Goal: Entertainment & Leisure: Consume media (video, audio)

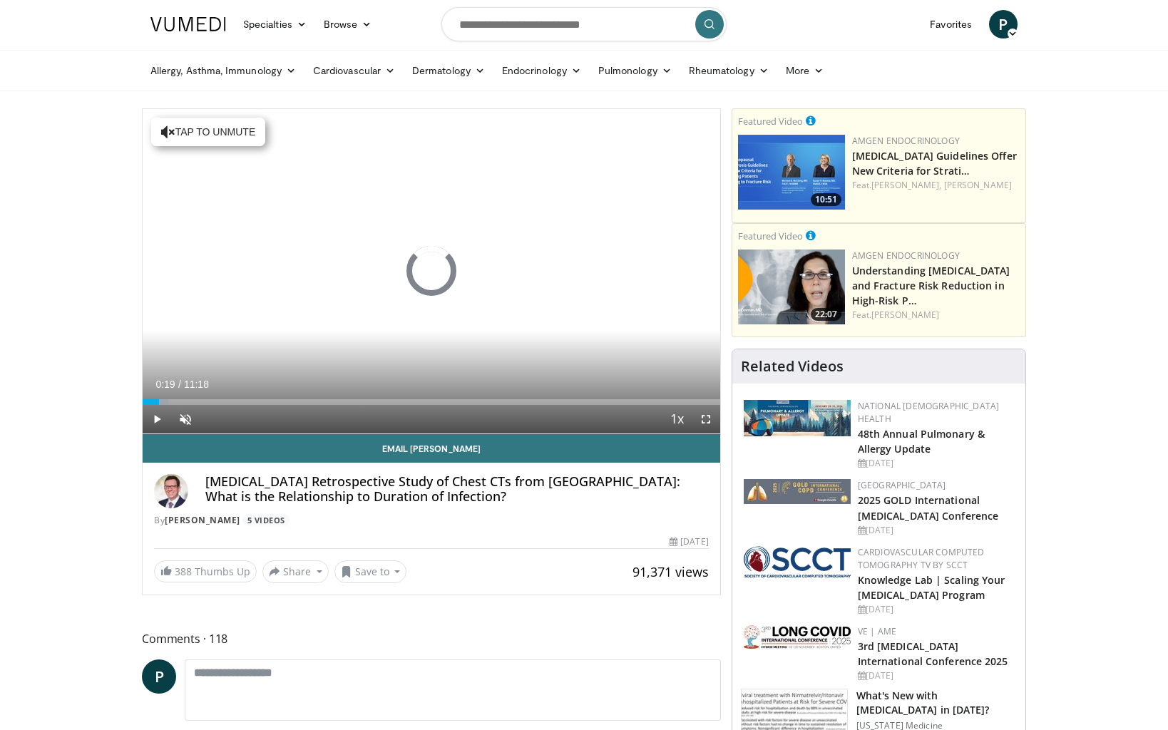
scroll to position [1, 0]
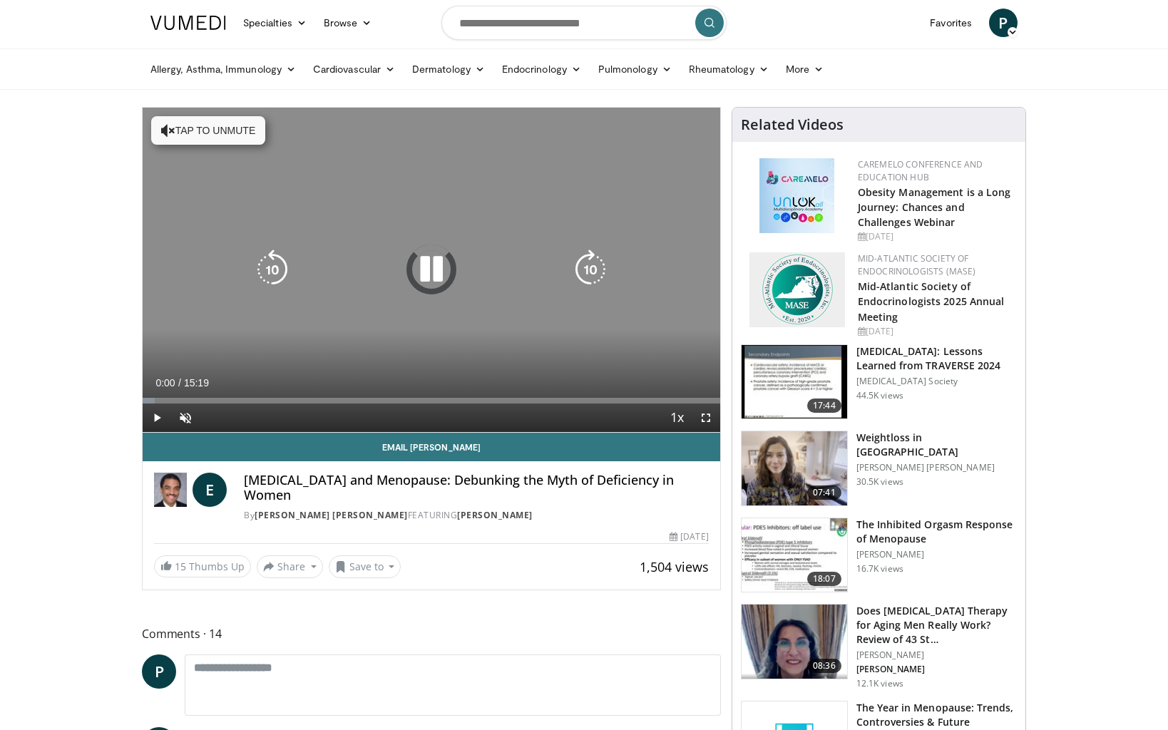
scroll to position [3, 0]
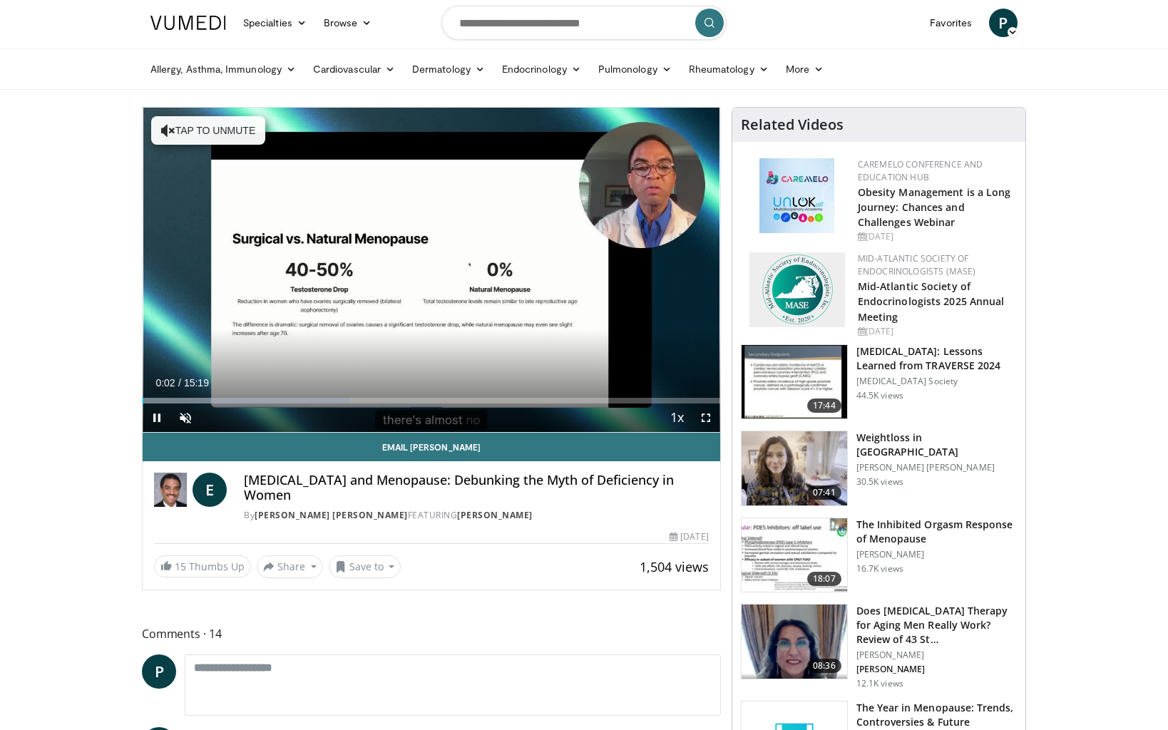
click at [156, 415] on span "Video Player" at bounding box center [157, 418] width 29 height 29
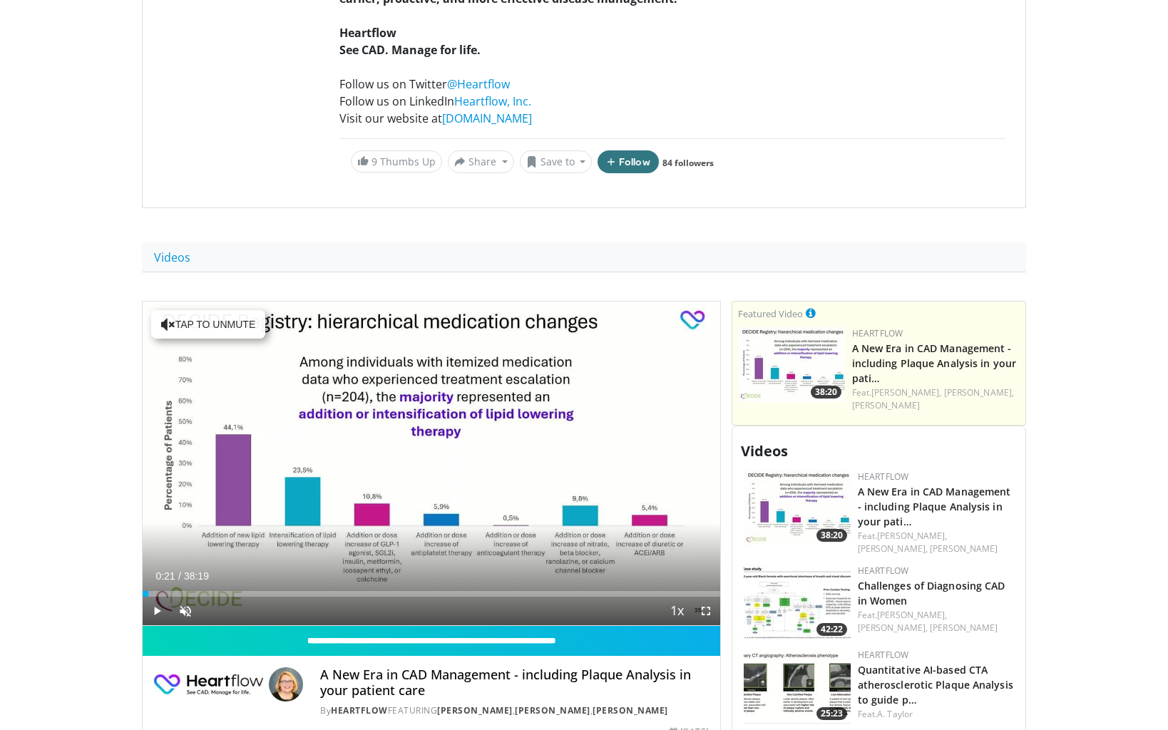
scroll to position [295, 0]
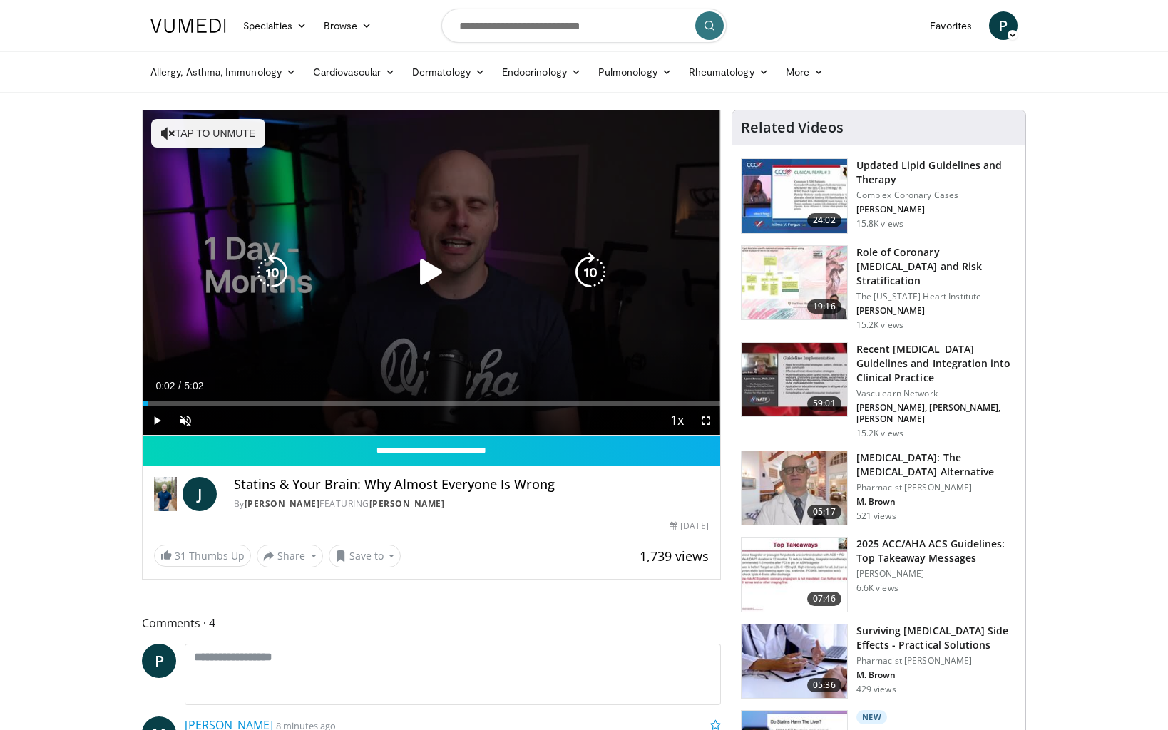
click at [157, 418] on span "Video Player" at bounding box center [157, 421] width 29 height 29
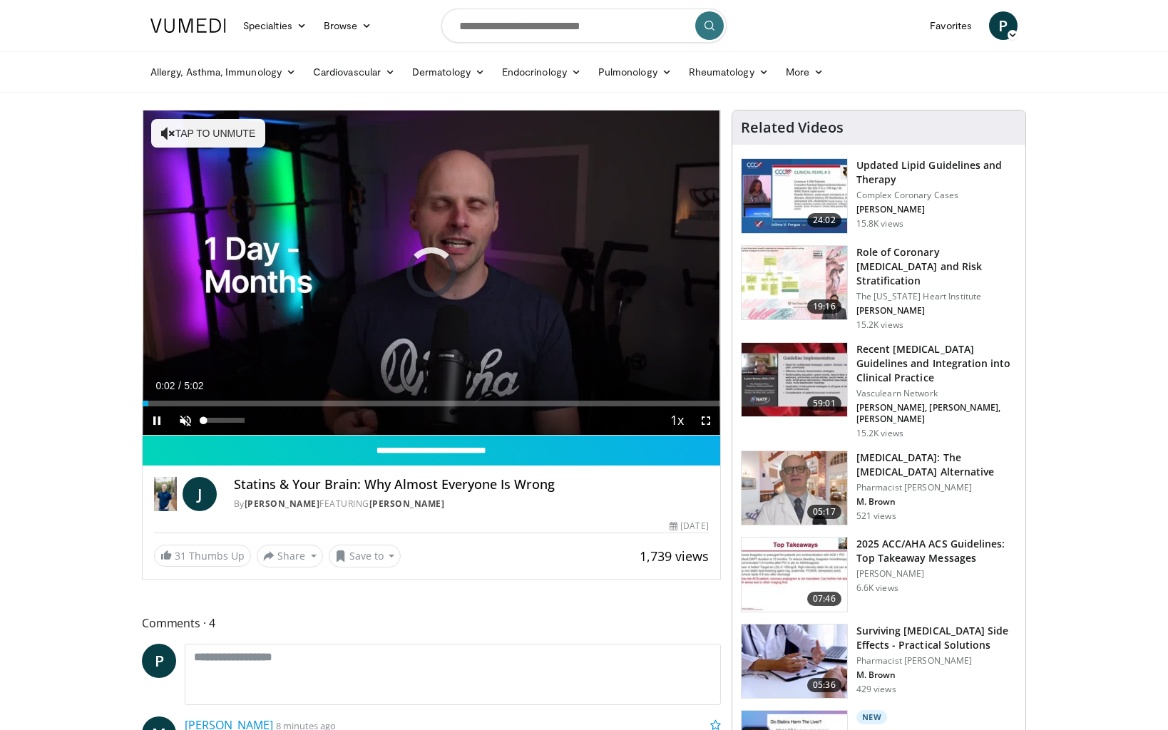
click at [185, 419] on span "Video Player" at bounding box center [185, 421] width 29 height 29
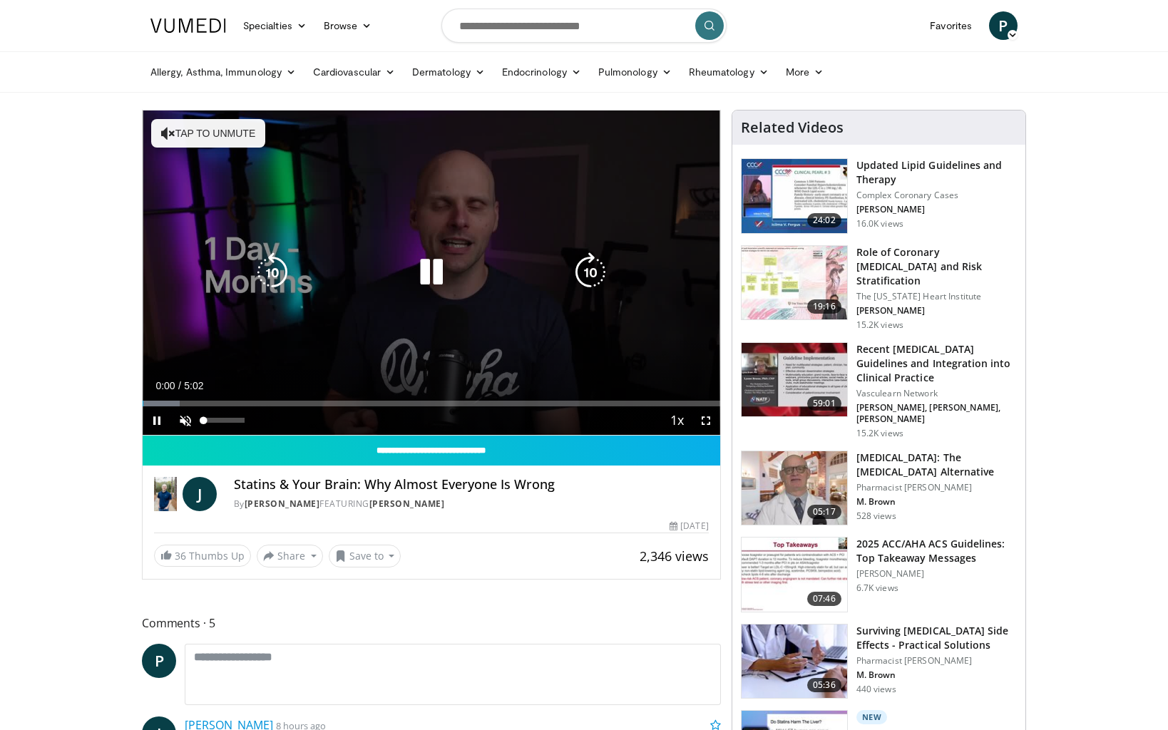
drag, startPoint x: 185, startPoint y: 421, endPoint x: 174, endPoint y: 423, distance: 10.9
click at [185, 422] on span "Video Player" at bounding box center [185, 421] width 29 height 29
